Goal: Find specific page/section: Find specific page/section

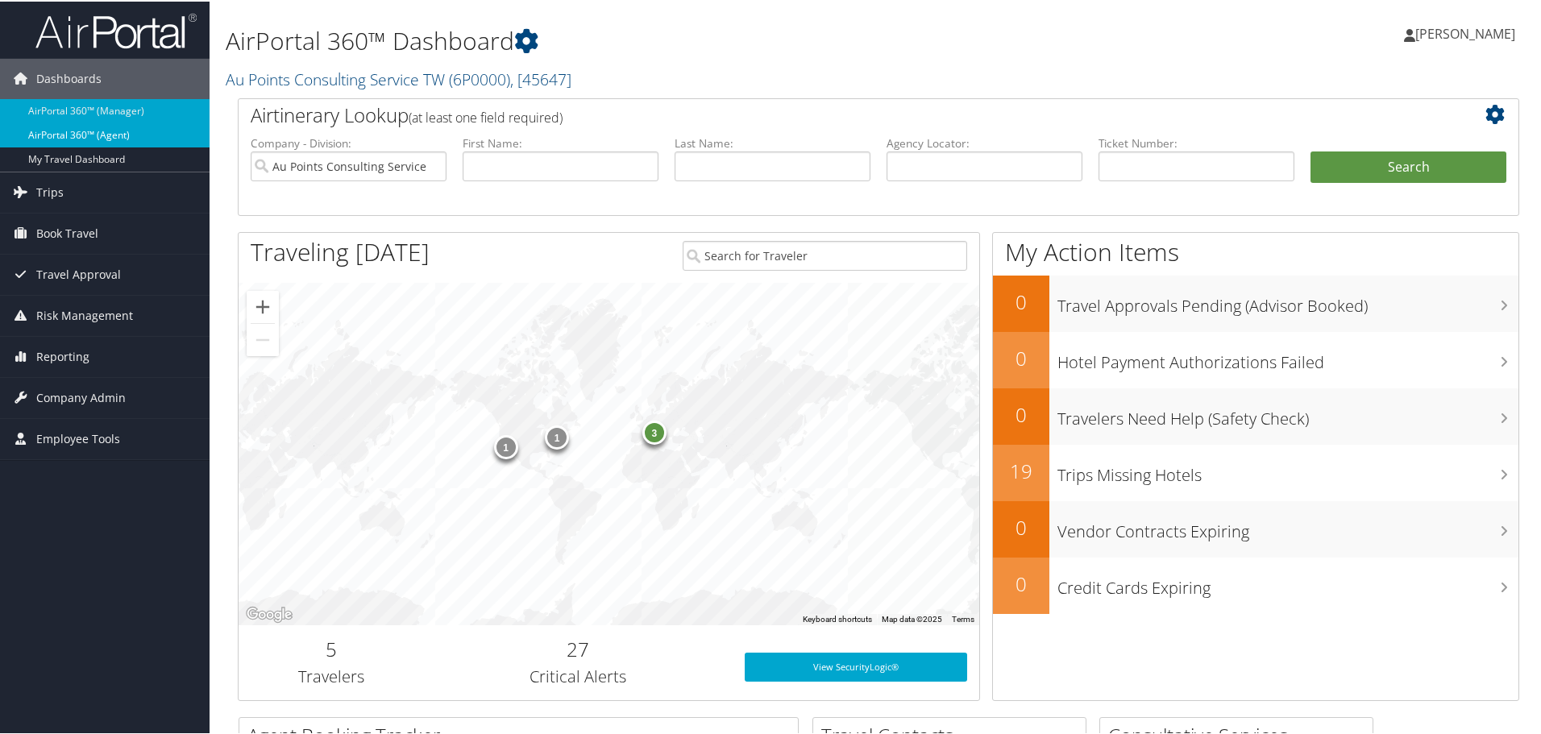
click at [153, 135] on link "AirPortal 360™ (Agent)" at bounding box center [105, 134] width 210 height 24
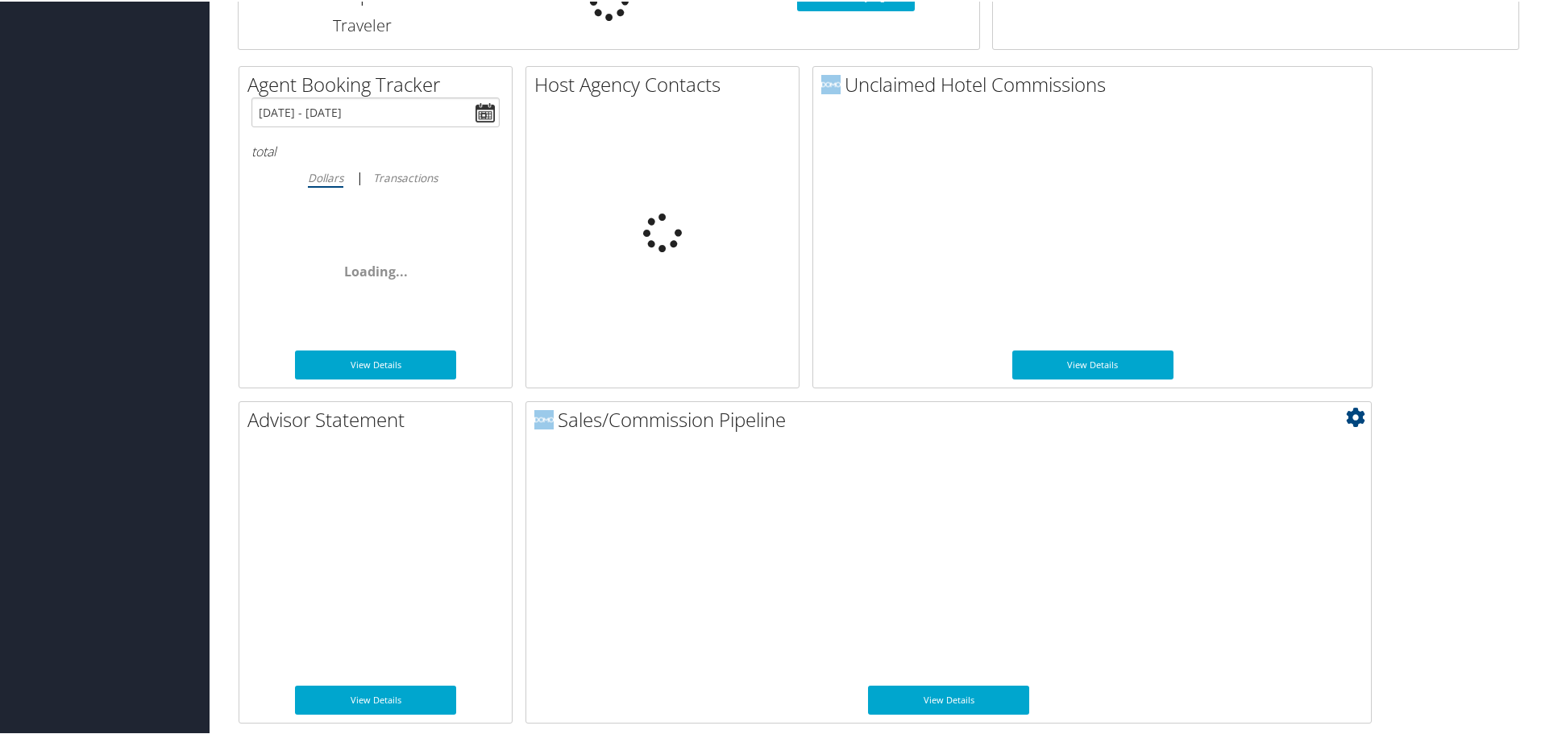
scroll to position [786, 0]
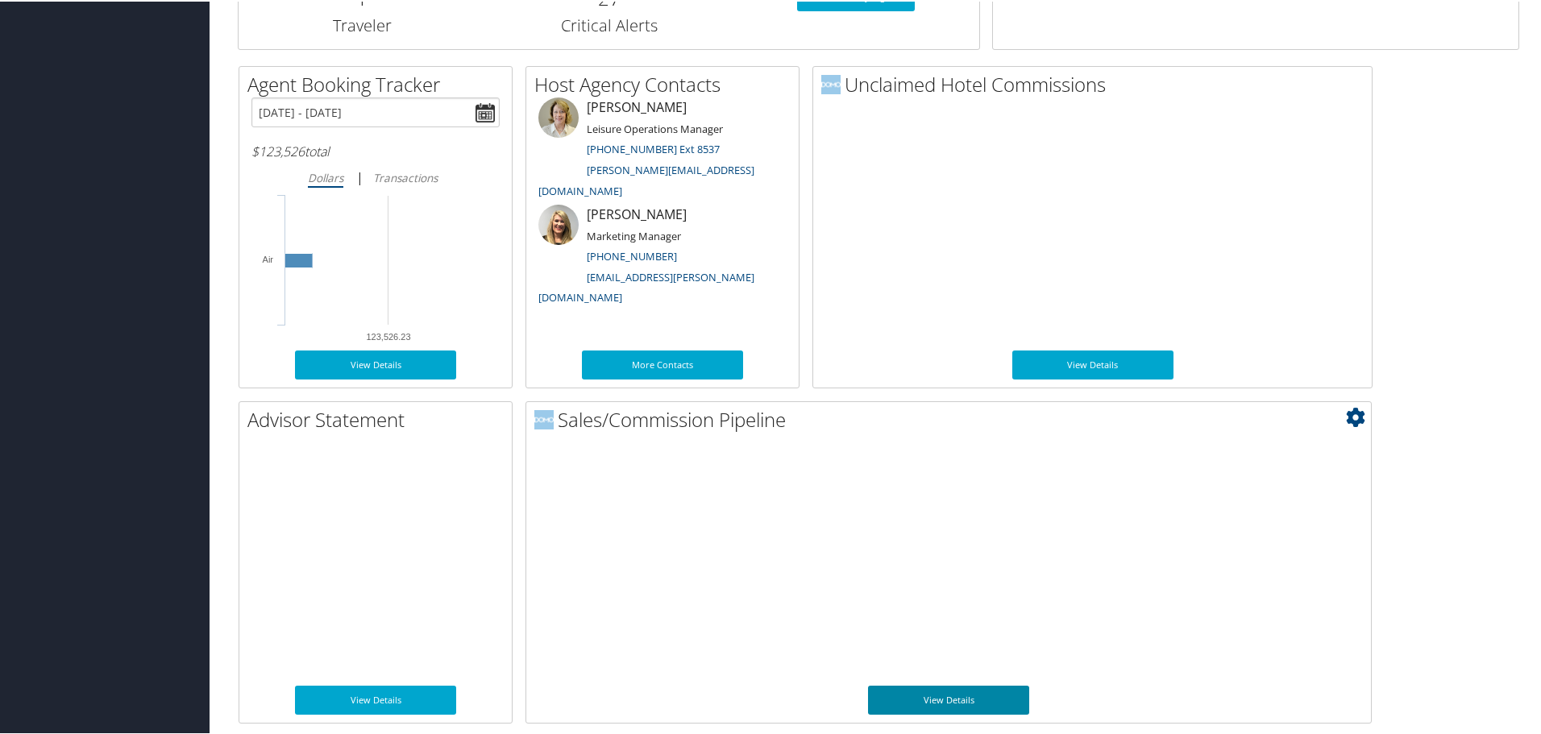
click at [942, 695] on link "View Details" at bounding box center [948, 698] width 161 height 29
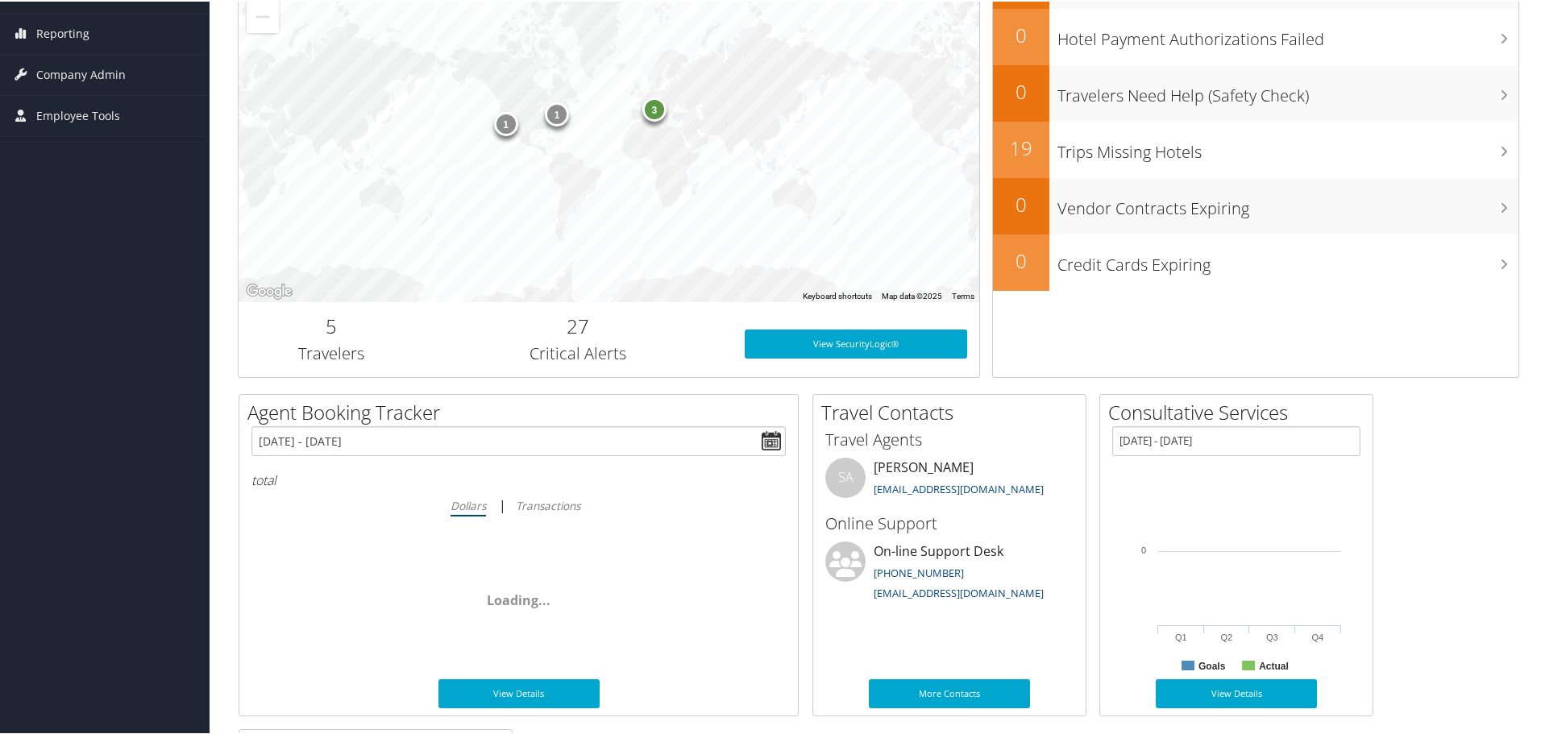
scroll to position [322, 0]
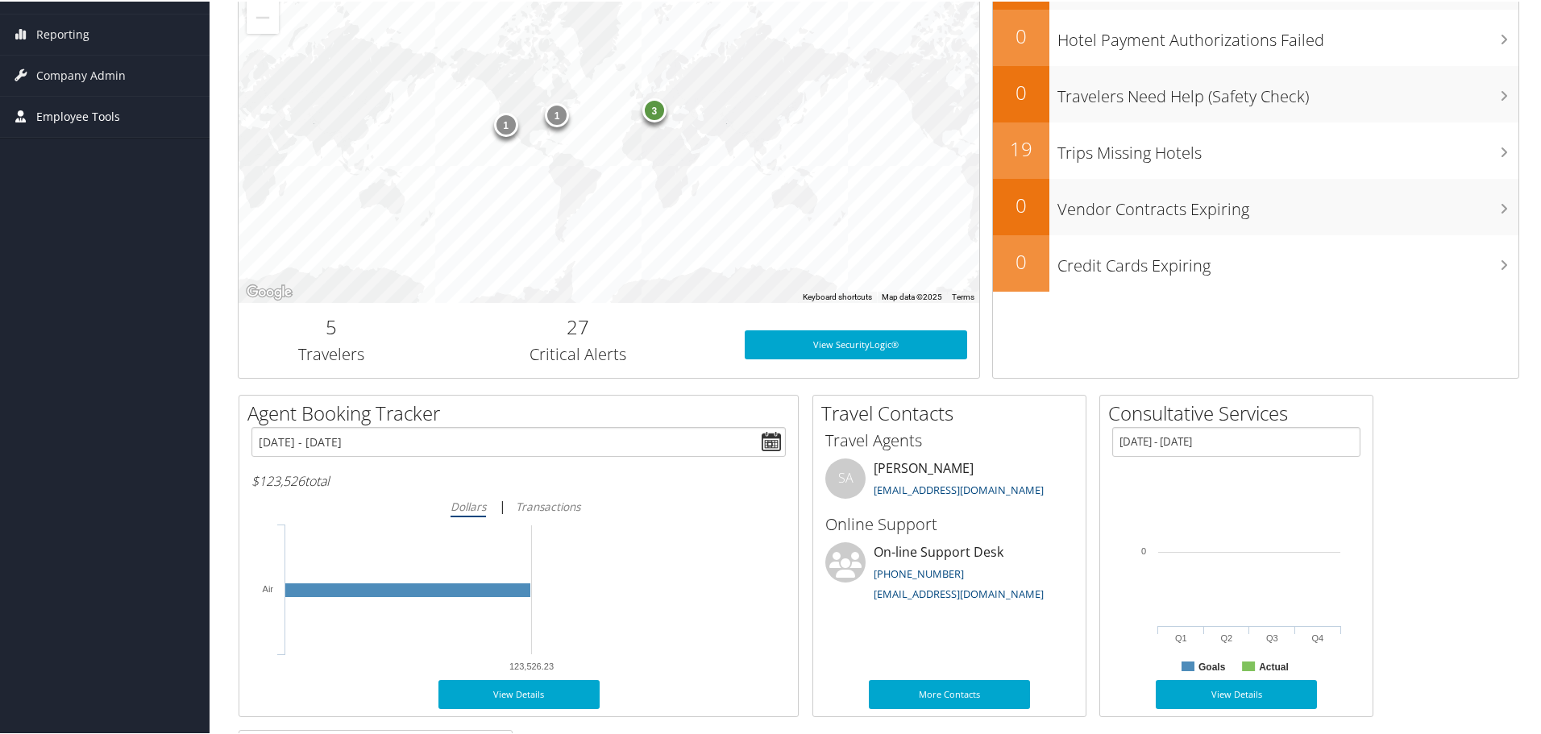
click at [110, 115] on span "Employee Tools" at bounding box center [78, 115] width 84 height 40
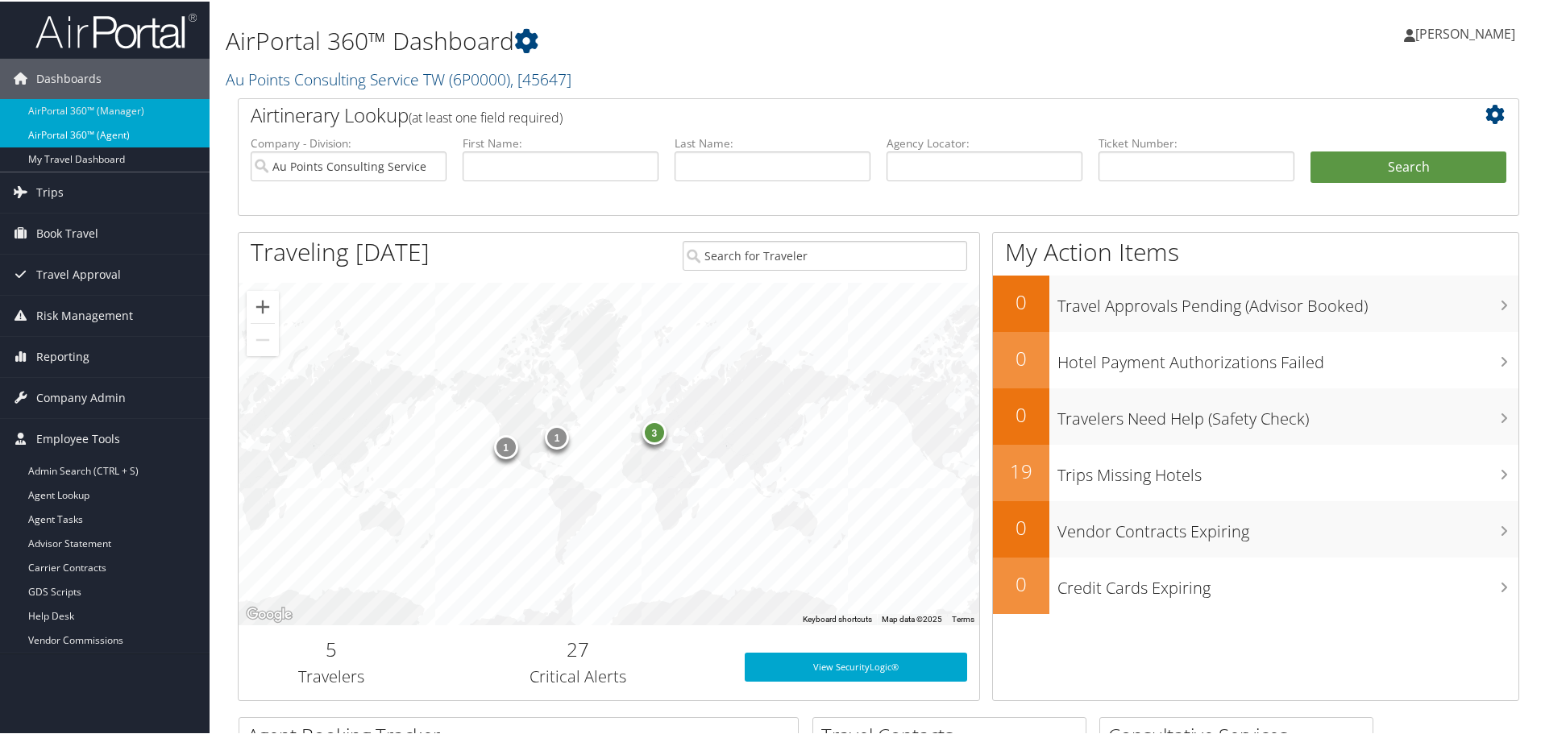
click at [132, 132] on link "AirPortal 360™ (Agent)" at bounding box center [105, 134] width 210 height 24
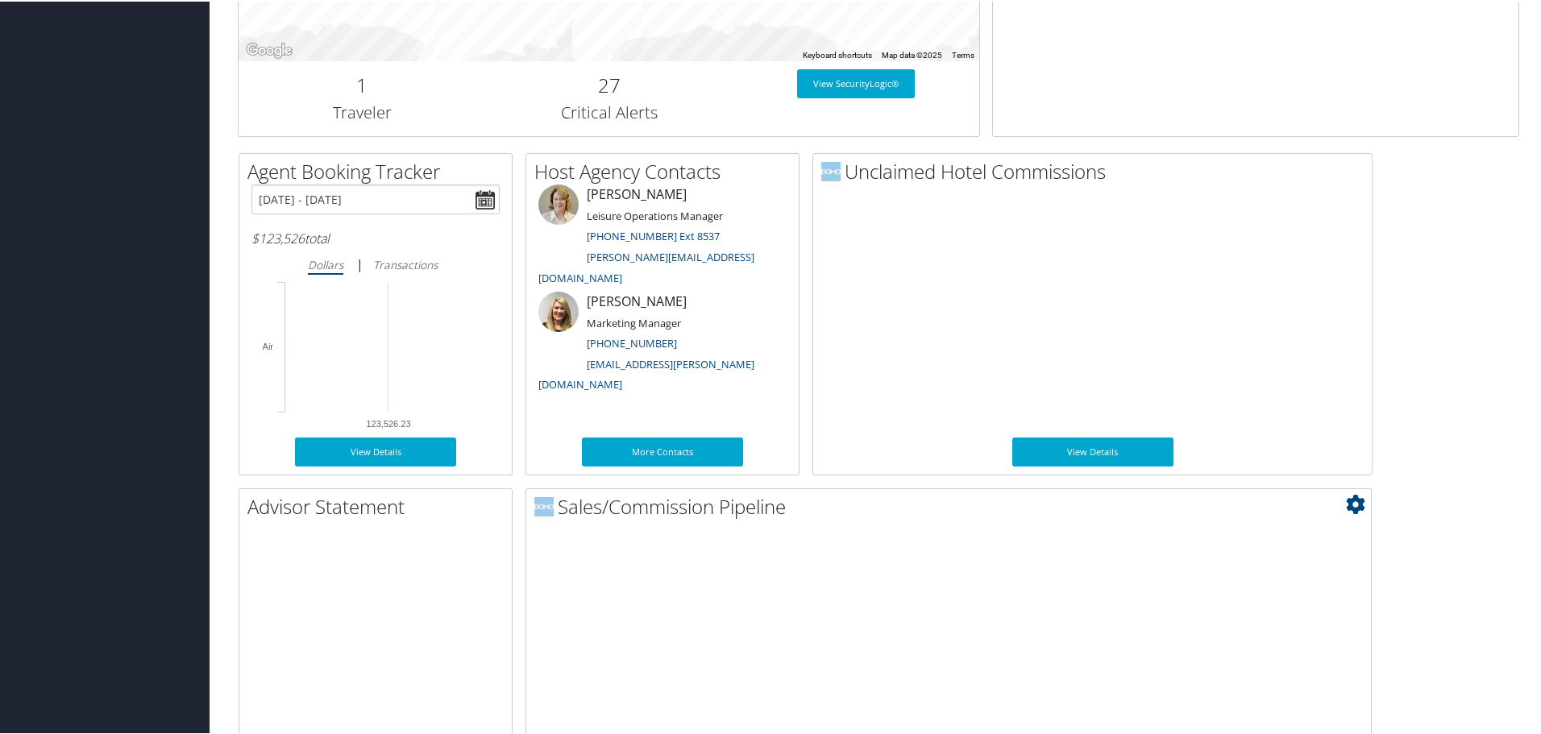
scroll to position [786, 0]
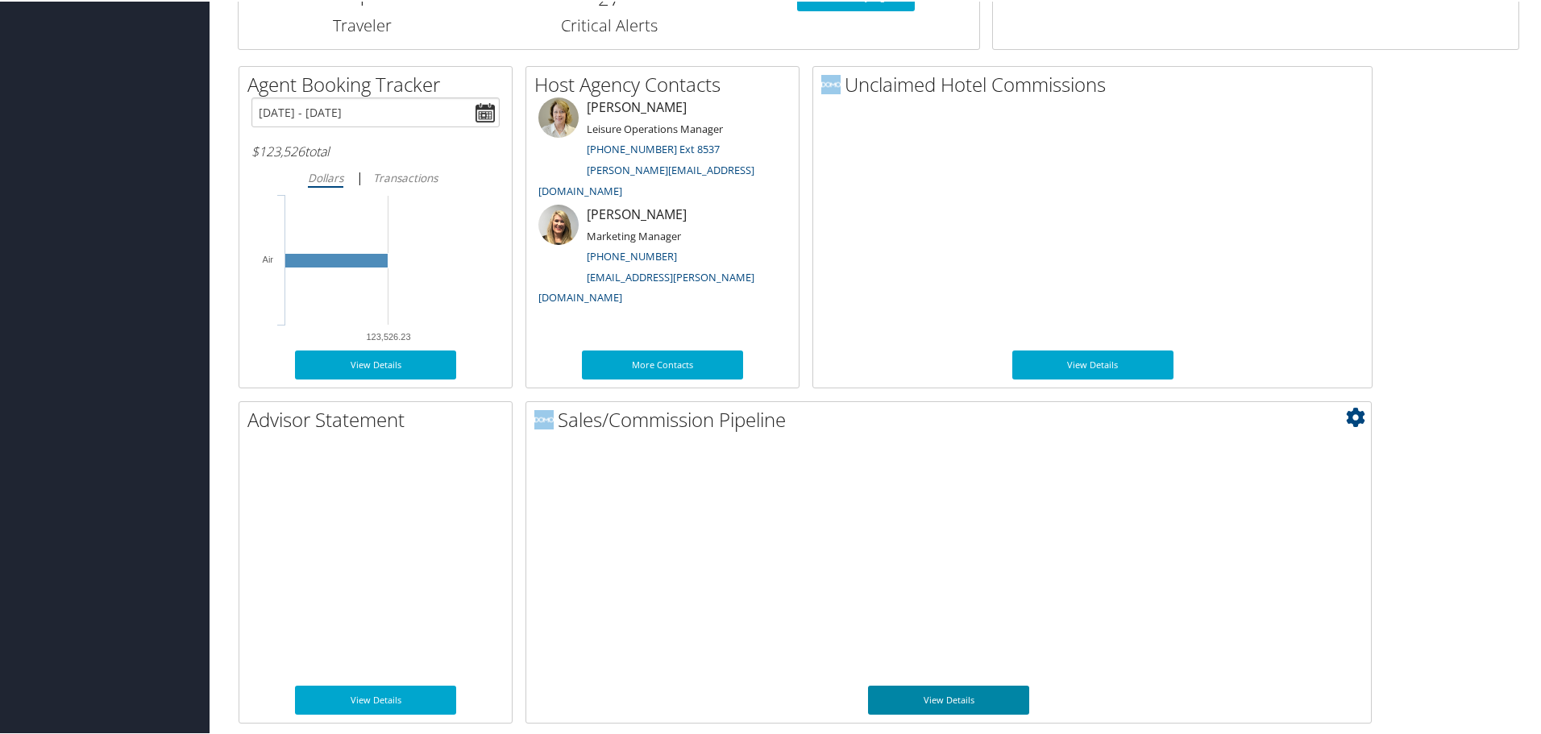
click at [976, 701] on link "View Details" at bounding box center [948, 698] width 161 height 29
click at [976, 704] on link "View Details" at bounding box center [948, 698] width 161 height 29
